Goal: Task Accomplishment & Management: Manage account settings

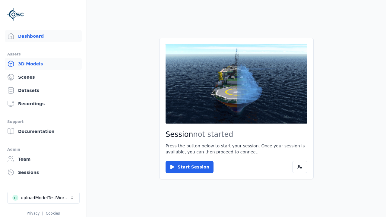
click at [43, 64] on link "3D Models" at bounding box center [43, 64] width 77 height 12
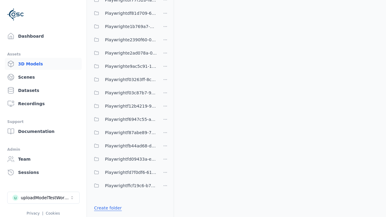
click at [108, 208] on link "Create folder" at bounding box center [108, 208] width 28 height 6
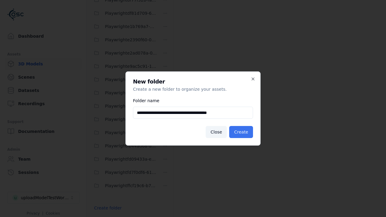
type input "**********"
click at [241, 132] on button "Create" at bounding box center [241, 132] width 24 height 12
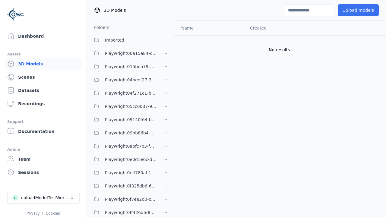
click at [358, 10] on button "Upload models" at bounding box center [358, 10] width 41 height 12
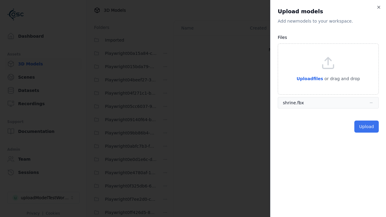
click at [367, 127] on button "Upload" at bounding box center [366, 127] width 24 height 12
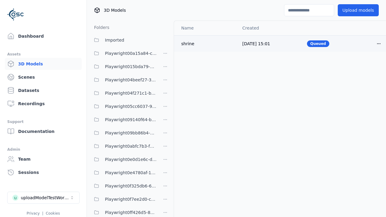
click at [379, 43] on html "Support Dashboard Assets 3D Models Scenes Datasets Recordings Support Documenta…" at bounding box center [193, 108] width 386 height 217
click at [366, 67] on div "Delete" at bounding box center [366, 67] width 36 height 10
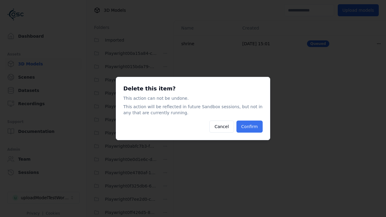
click at [249, 127] on button "Confirm" at bounding box center [250, 127] width 26 height 12
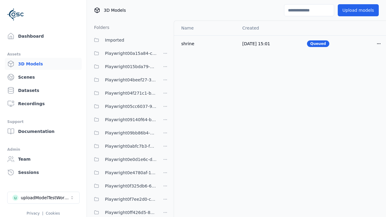
click at [165, 109] on html "Support Dashboard Assets 3D Models Scenes Datasets Recordings Support Documenta…" at bounding box center [193, 108] width 386 height 217
